Goal: Transaction & Acquisition: Purchase product/service

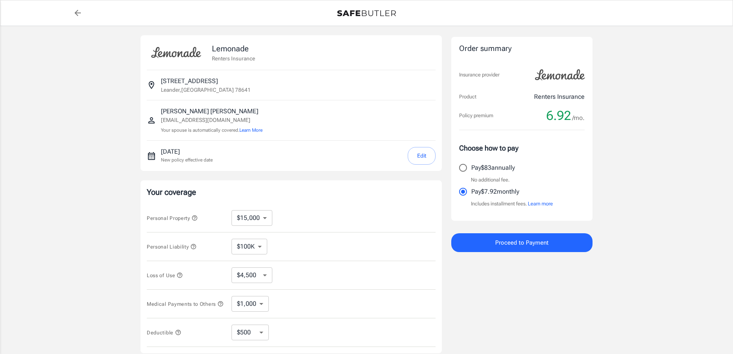
select select "15000"
select select "500"
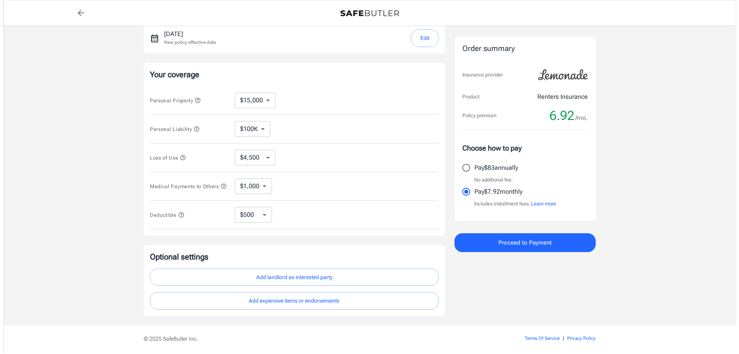
scroll to position [146, 0]
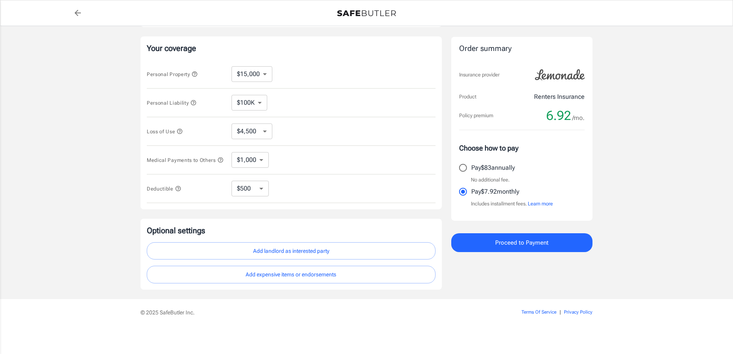
click at [541, 246] on span "Proceed to Payment" at bounding box center [521, 243] width 53 height 10
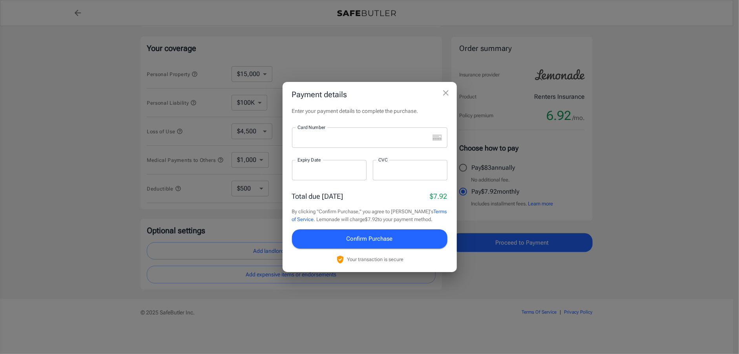
click at [330, 143] on div at bounding box center [360, 138] width 137 height 20
click at [300, 166] on div at bounding box center [329, 170] width 75 height 20
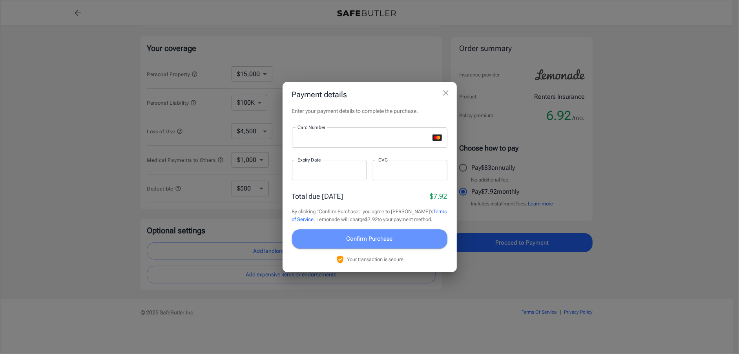
click at [359, 241] on span "Confirm Purchase" at bounding box center [369, 239] width 46 height 10
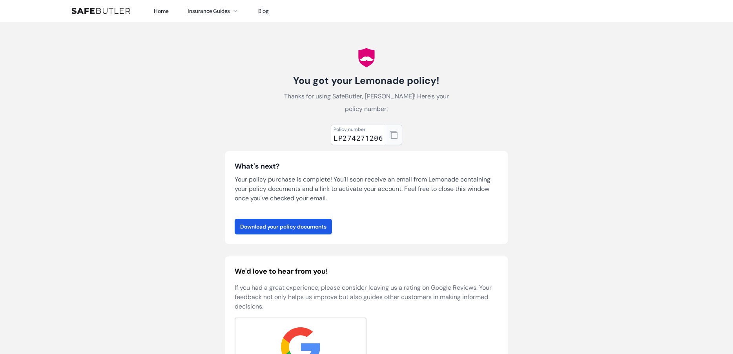
click at [394, 131] on icon "button" at bounding box center [394, 135] width 8 height 8
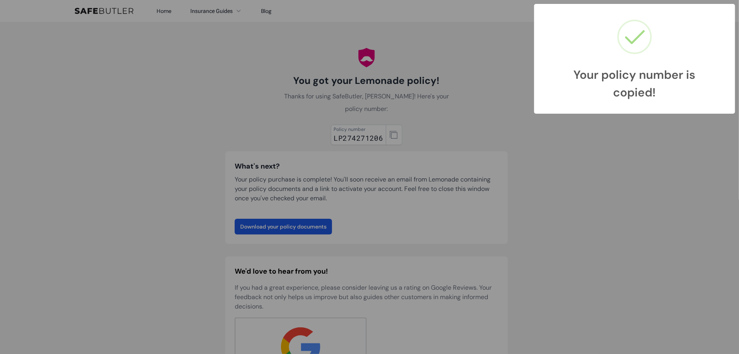
click at [273, 213] on div "Your policy number is copied! × OK Cancel" at bounding box center [369, 177] width 739 height 354
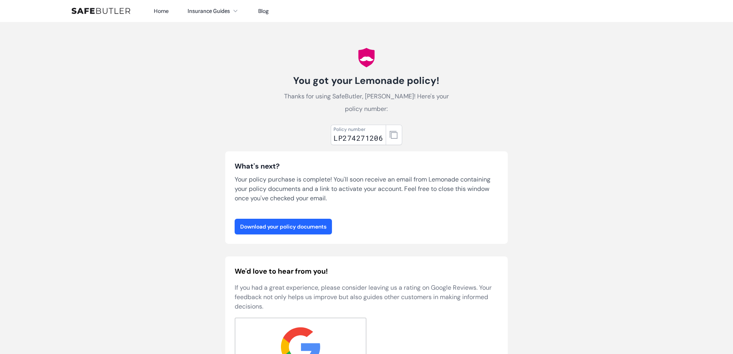
click at [273, 219] on link "Download your policy documents" at bounding box center [283, 227] width 97 height 16
